Goal: Find contact information: Find contact information

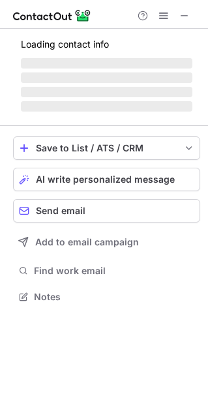
scroll to position [7, 7]
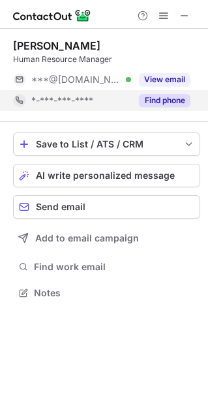
click at [156, 104] on button "Find phone" at bounding box center [165, 100] width 52 height 13
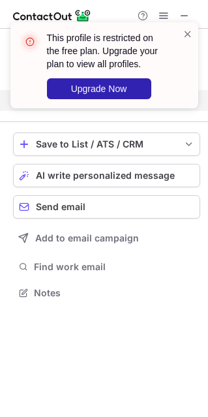
scroll to position [263, 208]
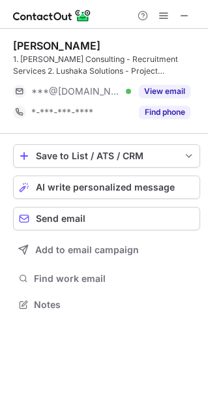
scroll to position [295, 208]
click at [180, 14] on span at bounding box center [185, 15] width 10 height 10
